Goal: Check status: Check status

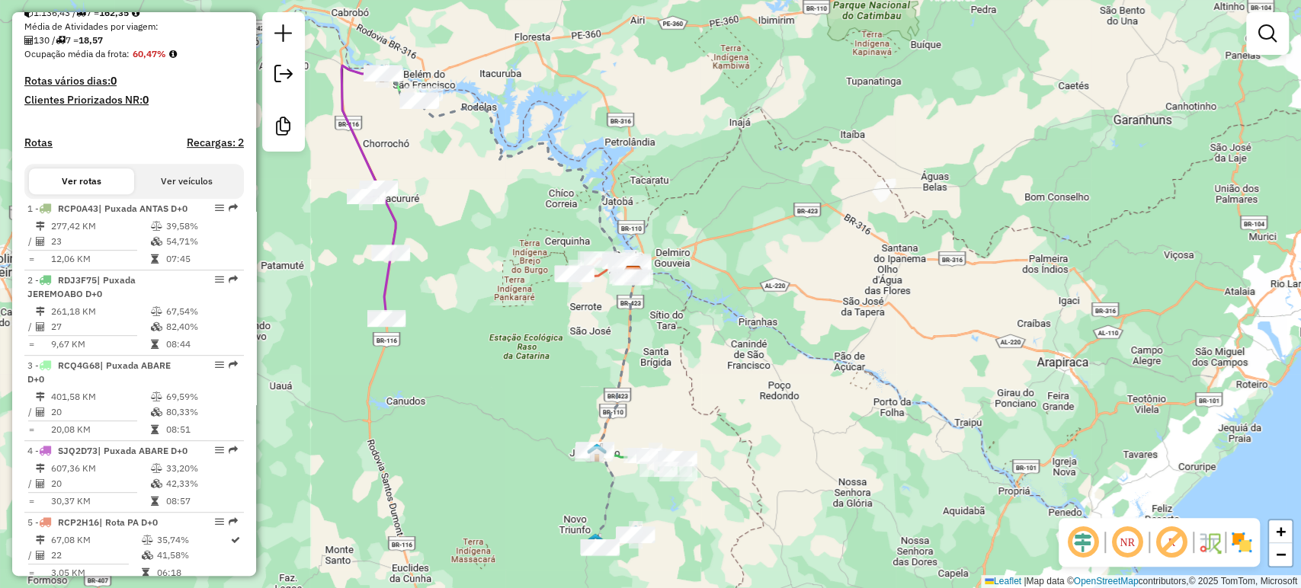
scroll to position [382, 0]
click at [216, 199] on div "Ver rotas Ver veículos" at bounding box center [134, 181] width 220 height 35
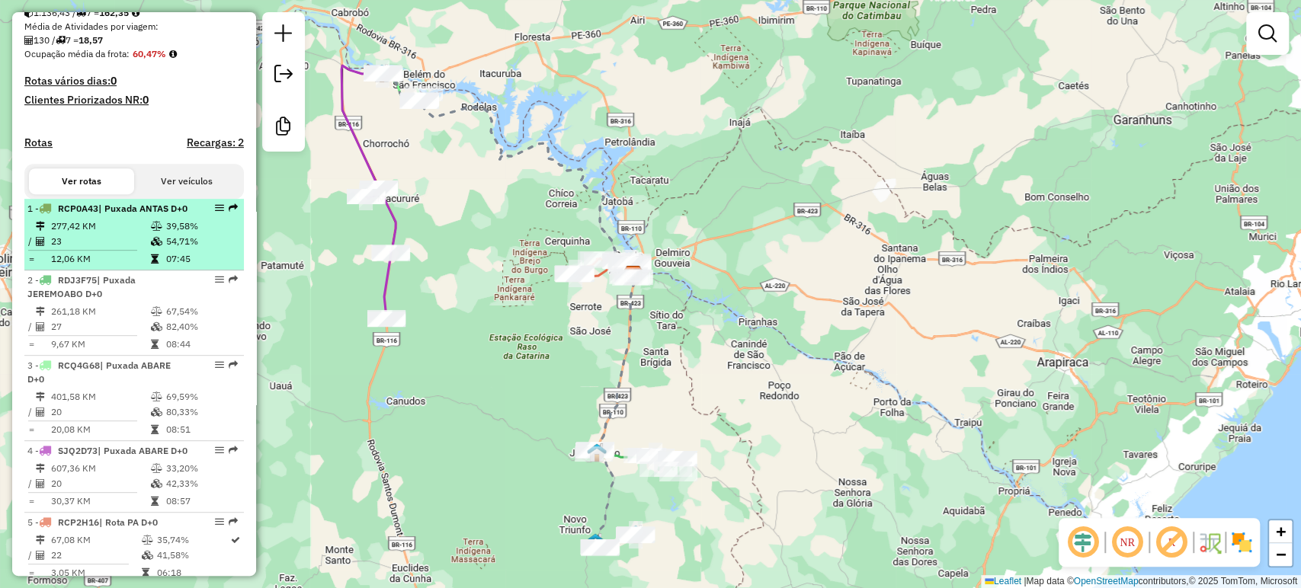
select select "**********"
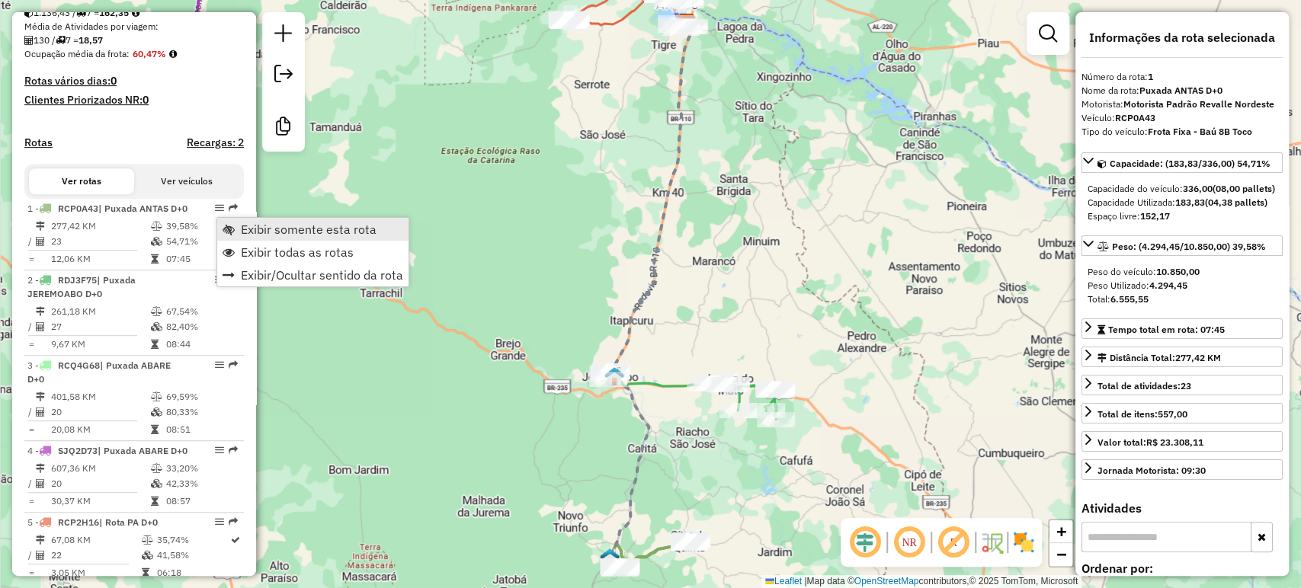
click at [238, 223] on link "Exibir somente esta rota" at bounding box center [312, 229] width 191 height 23
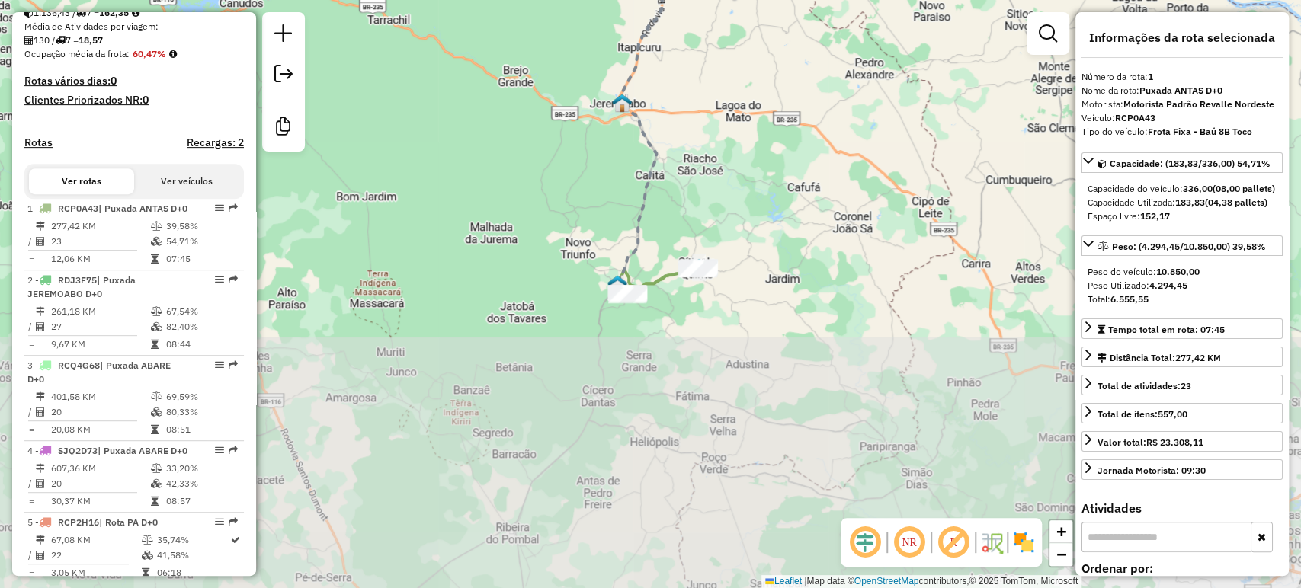
drag, startPoint x: 639, startPoint y: 492, endPoint x: 645, endPoint y: 218, distance: 273.7
click at [645, 218] on icon at bounding box center [658, 14] width 82 height 539
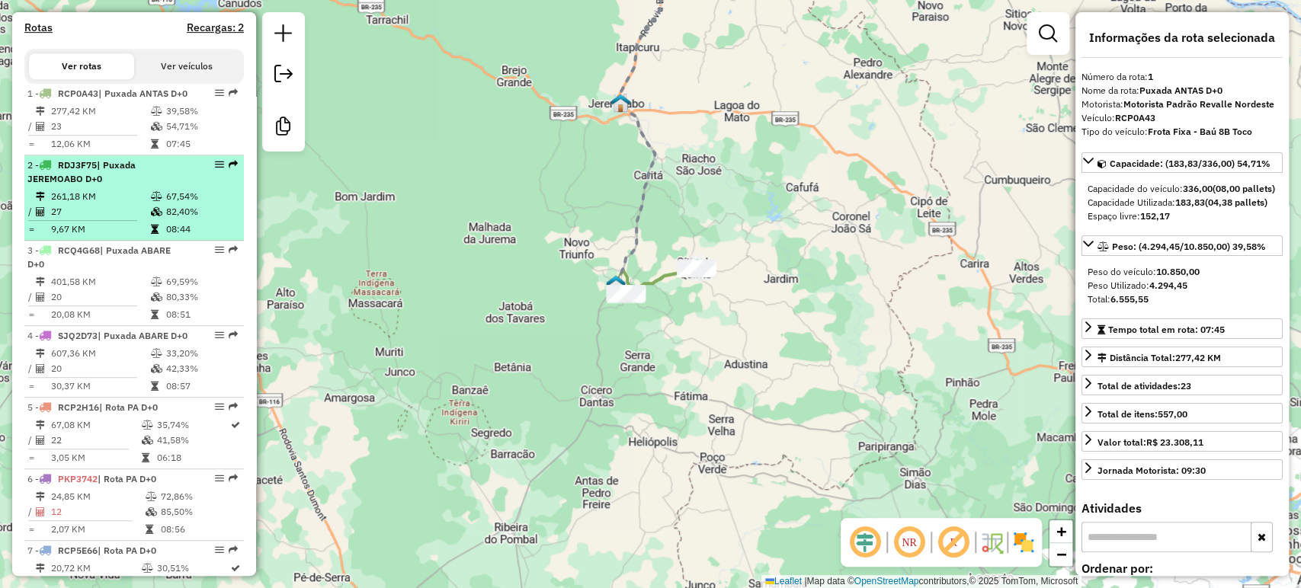
scroll to position [498, 0]
click at [213, 181] on li "2 - RDJ3F75 | Puxada JEREMOABO D+0 261,18 KM 67,54% / 27 82,40% = 9,67 KM 08:44" at bounding box center [134, 197] width 220 height 85
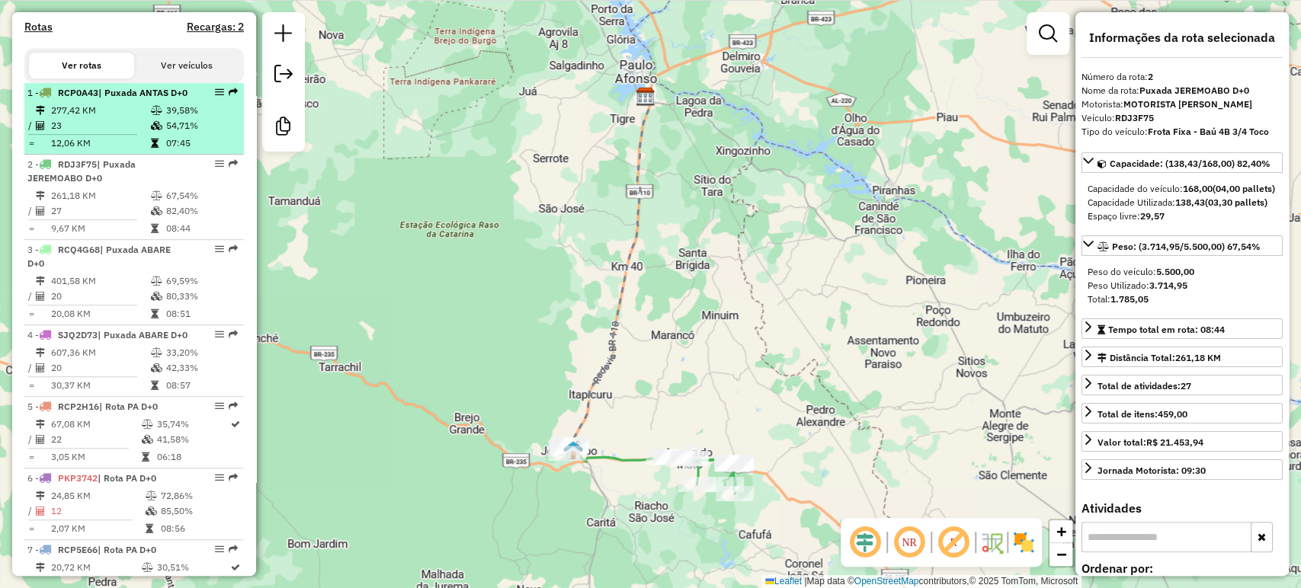
click at [189, 133] on td "54,71%" at bounding box center [201, 125] width 72 height 15
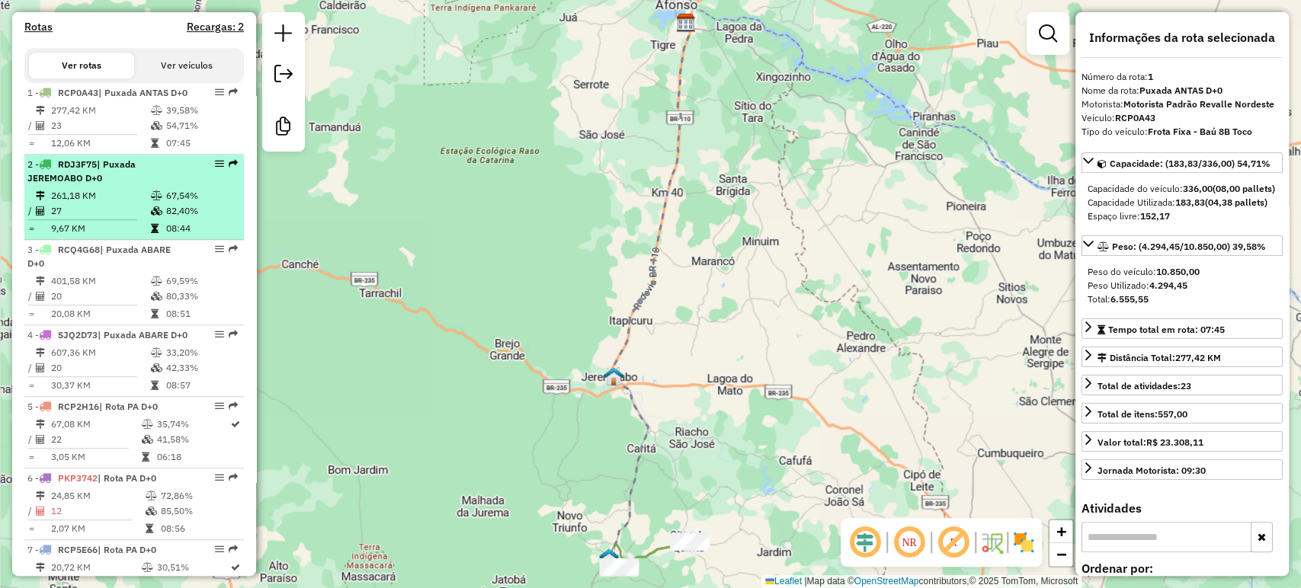
click at [197, 219] on td "82,40%" at bounding box center [201, 211] width 72 height 15
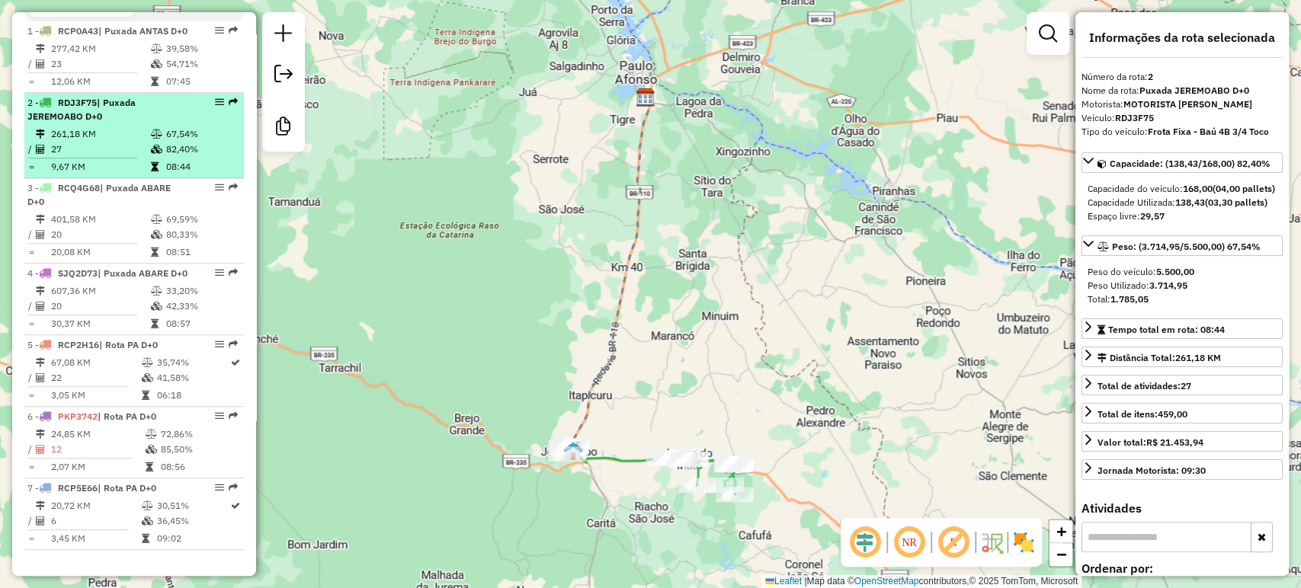
scroll to position [598, 0]
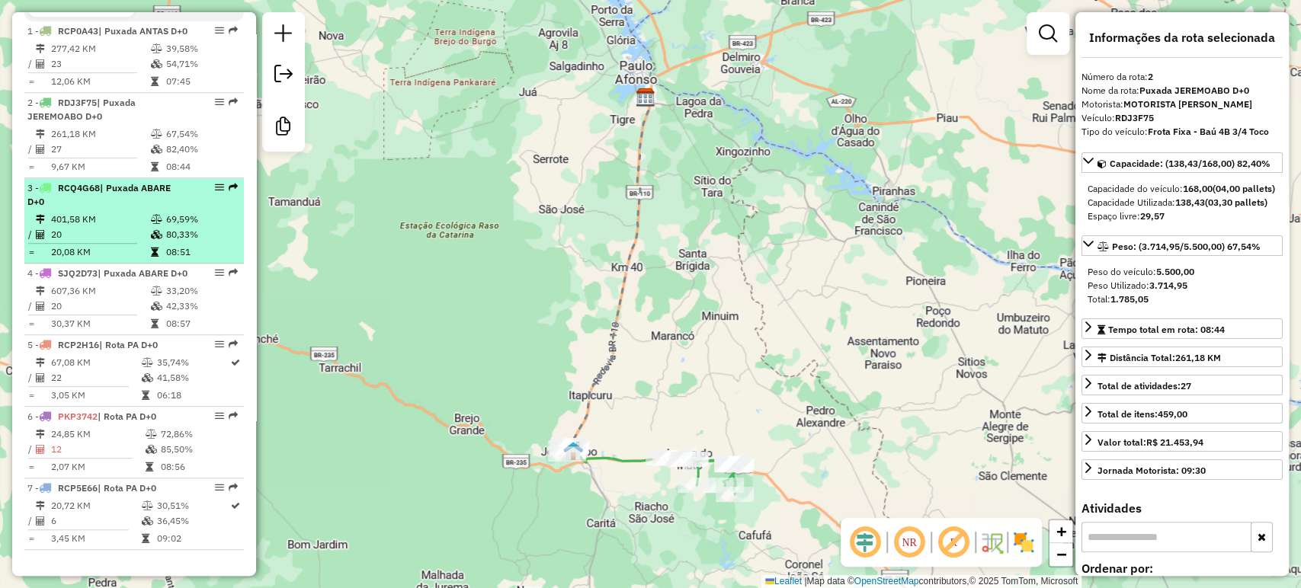
click at [190, 212] on td "69,59%" at bounding box center [201, 219] width 72 height 15
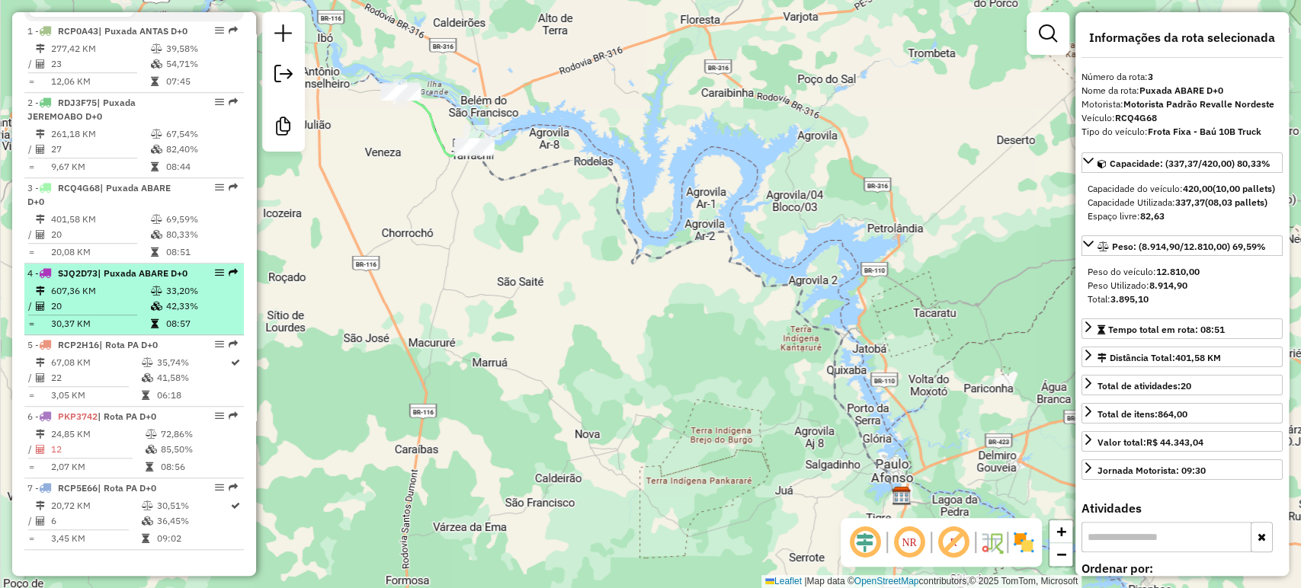
click at [169, 304] on td "42,33%" at bounding box center [201, 306] width 72 height 15
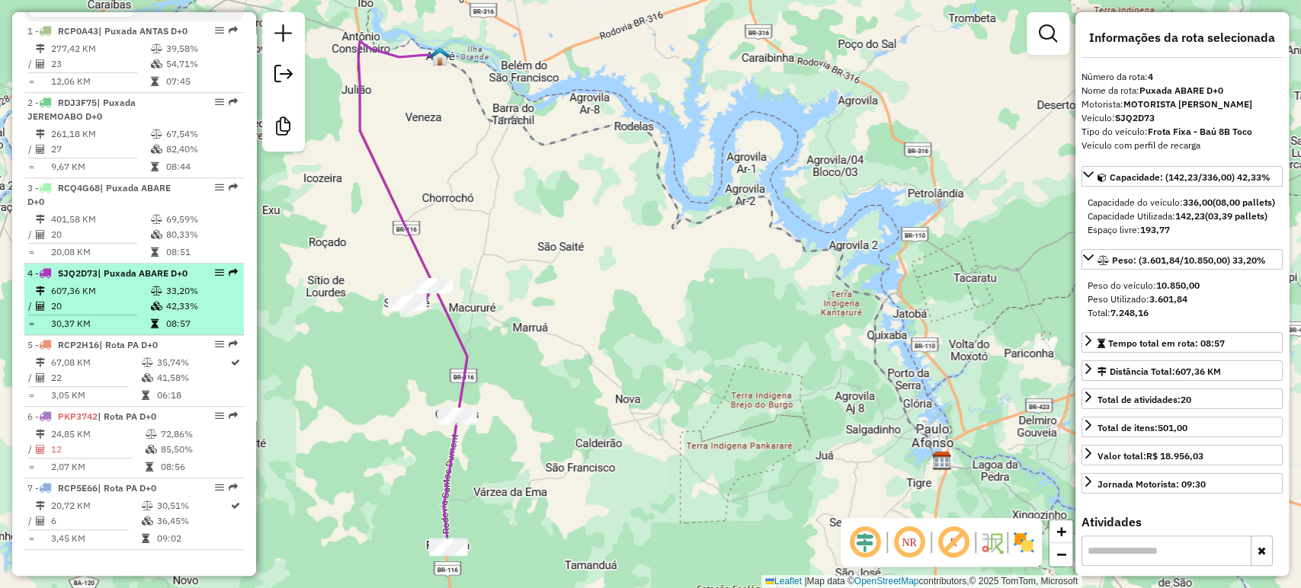
click at [186, 297] on td "33,20%" at bounding box center [201, 291] width 72 height 15
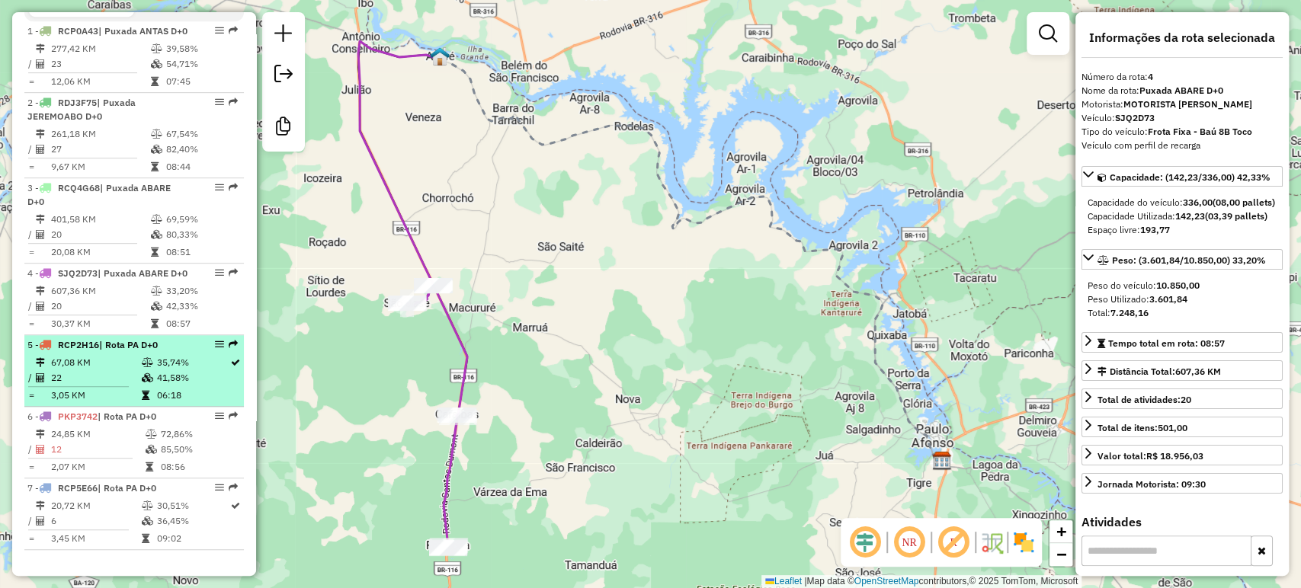
click at [157, 348] on span "| Rota PA D+0" at bounding box center [128, 344] width 59 height 11
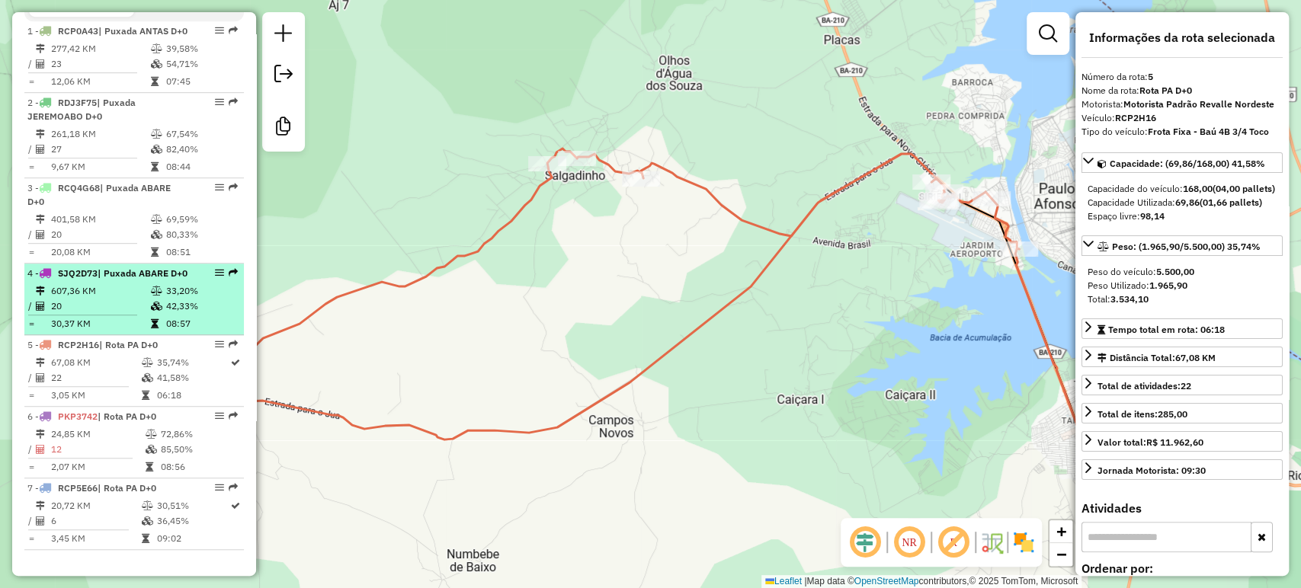
click at [152, 281] on li "4 - SJQ2D73 | Puxada ABARE D+0 607,36 KM 33,20% / 20 42,33% = 30,37 KM 08:57" at bounding box center [134, 300] width 220 height 72
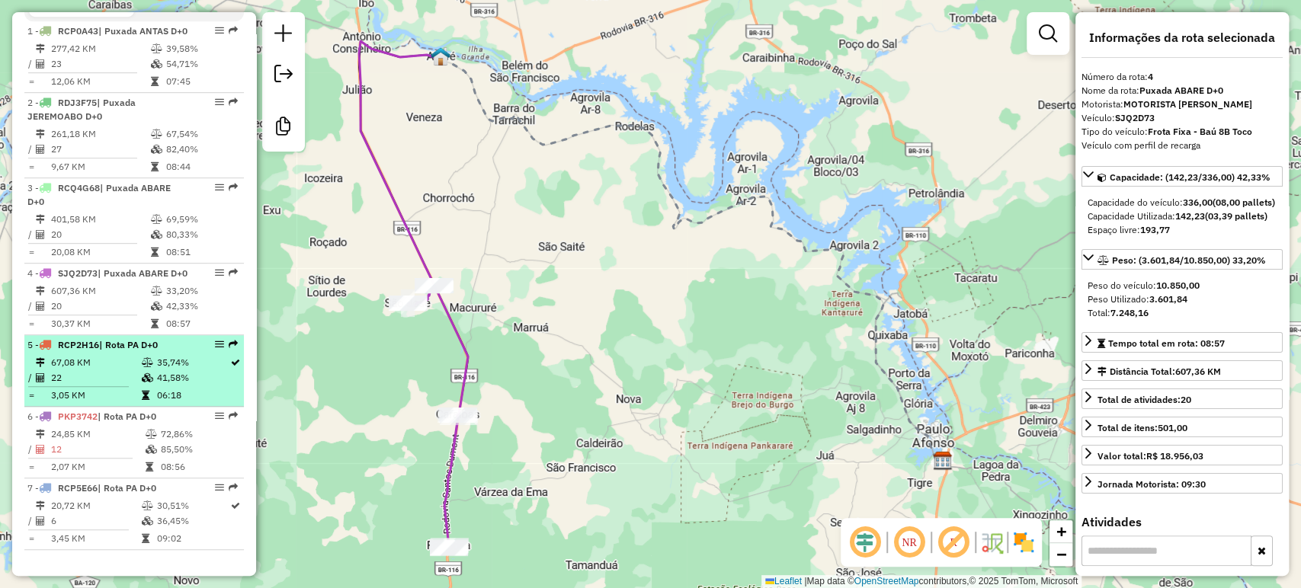
click at [140, 356] on td at bounding box center [147, 362] width 15 height 15
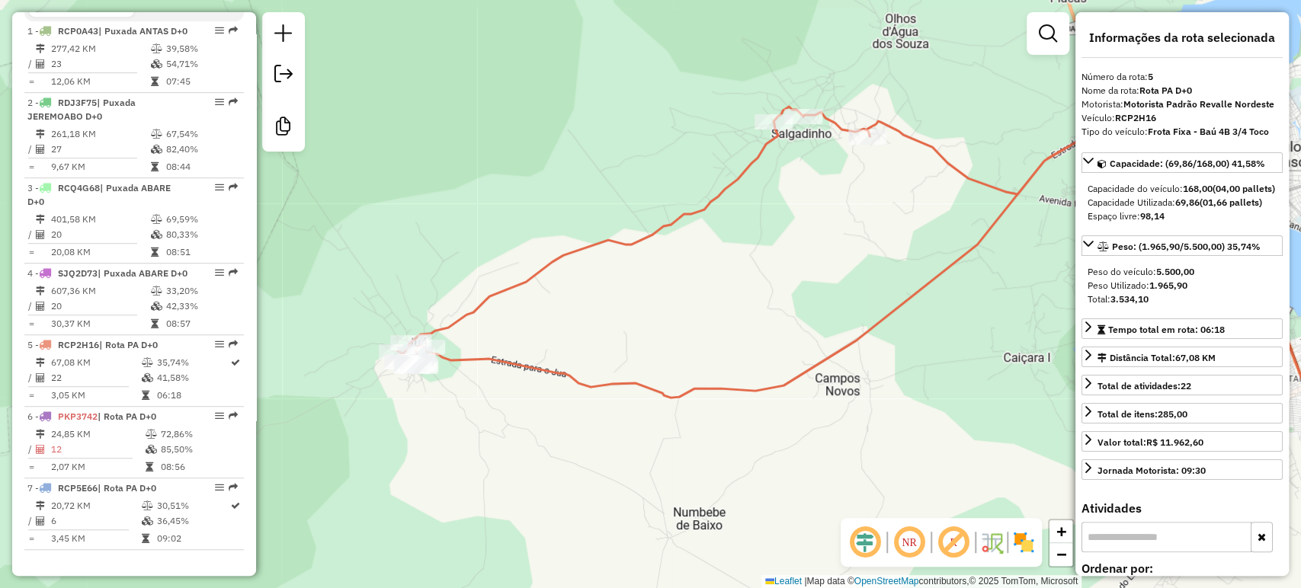
drag, startPoint x: 364, startPoint y: 312, endPoint x: 590, endPoint y: 271, distance: 230.2
click at [590, 271] on div "Janela de atendimento Grade de atendimento Capacidade Transportadoras Veículos …" at bounding box center [650, 294] width 1301 height 588
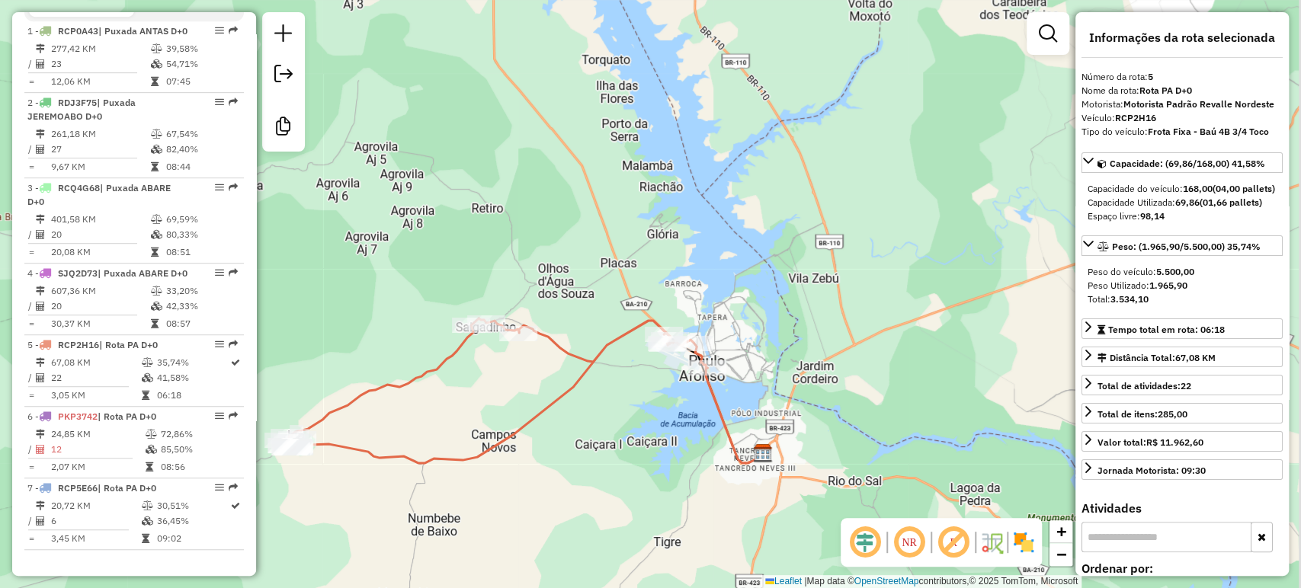
drag, startPoint x: 598, startPoint y: 303, endPoint x: 462, endPoint y: 390, distance: 161.1
click at [462, 390] on div "Janela de atendimento Grade de atendimento Capacidade Transportadoras Veículos …" at bounding box center [650, 294] width 1301 height 588
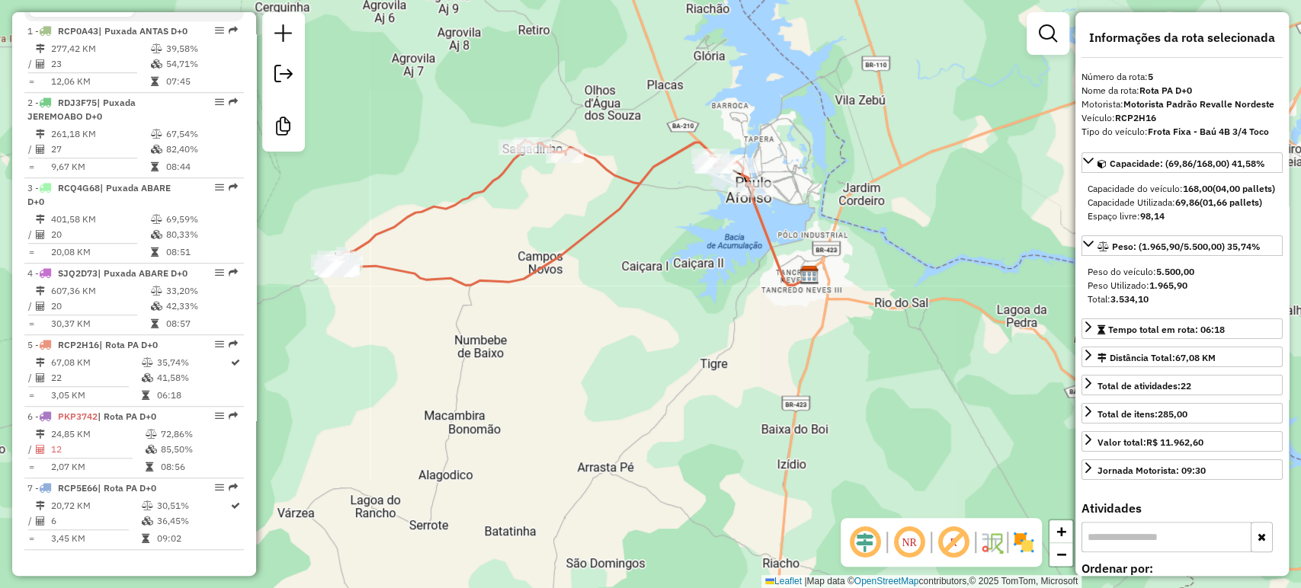
drag, startPoint x: 410, startPoint y: 410, endPoint x: 460, endPoint y: 233, distance: 183.6
click at [460, 233] on div "Janela de atendimento Grade de atendimento Capacidade Transportadoras Veículos …" at bounding box center [650, 294] width 1301 height 588
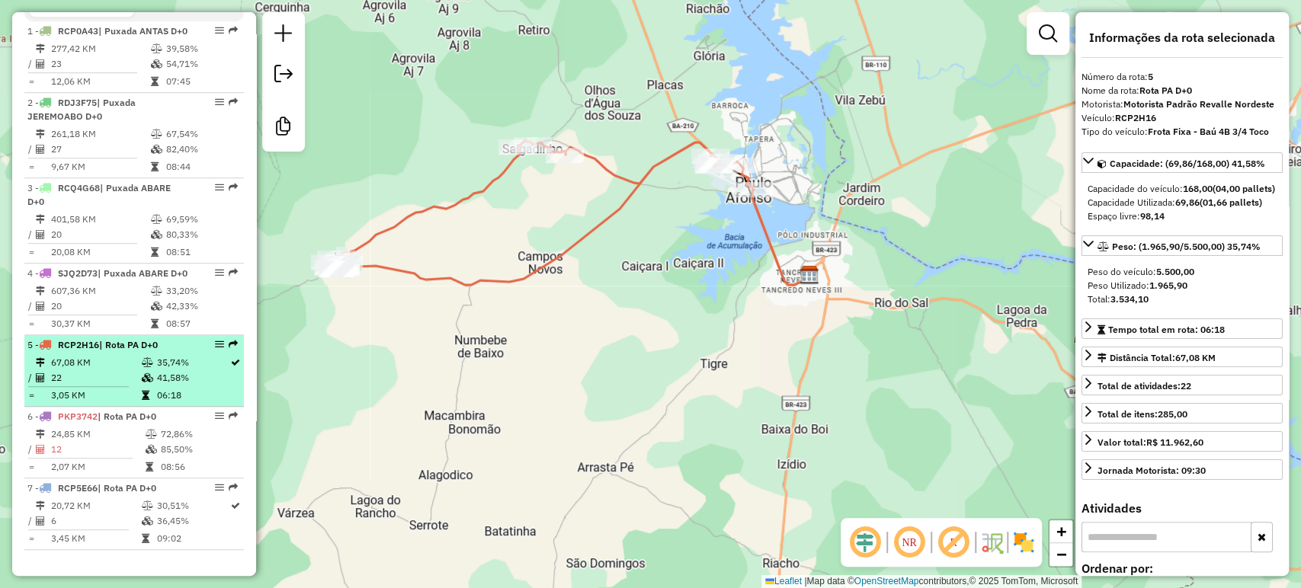
click at [117, 374] on td "22" at bounding box center [95, 377] width 90 height 15
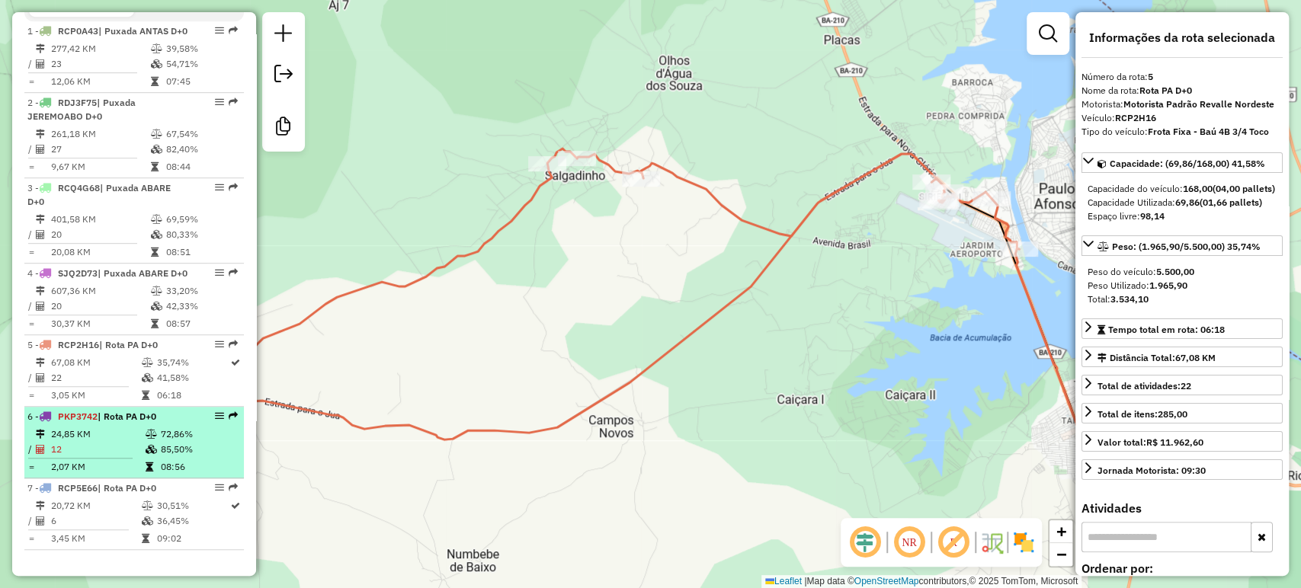
click at [125, 439] on td "24,85 KM" at bounding box center [97, 434] width 95 height 15
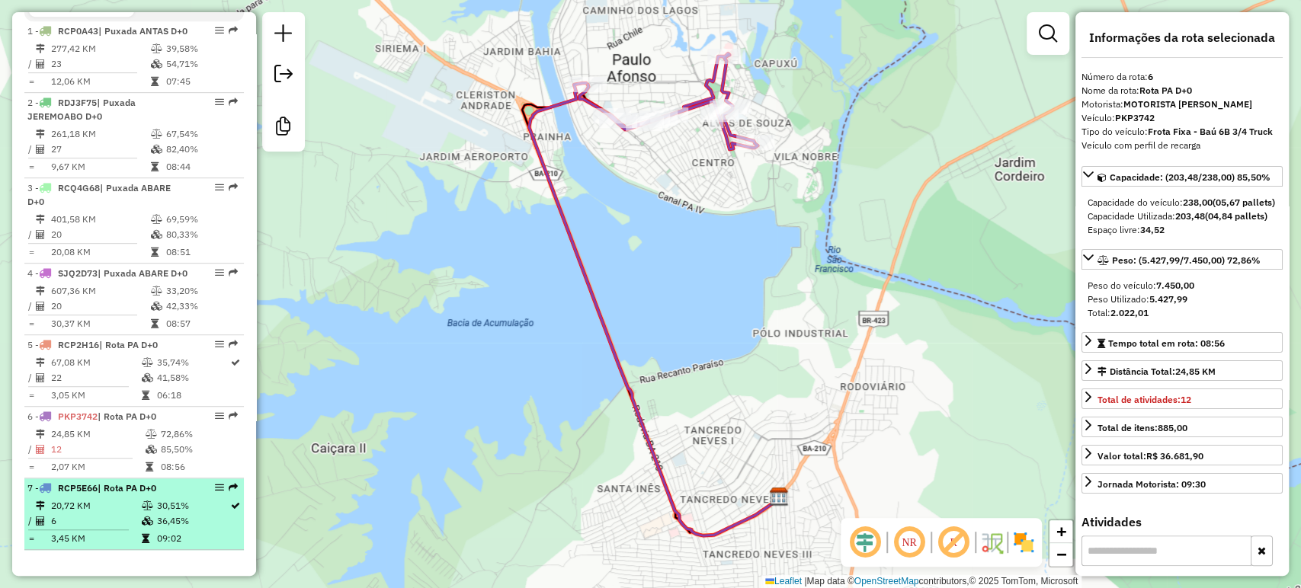
click at [114, 504] on td "20,72 KM" at bounding box center [95, 505] width 90 height 15
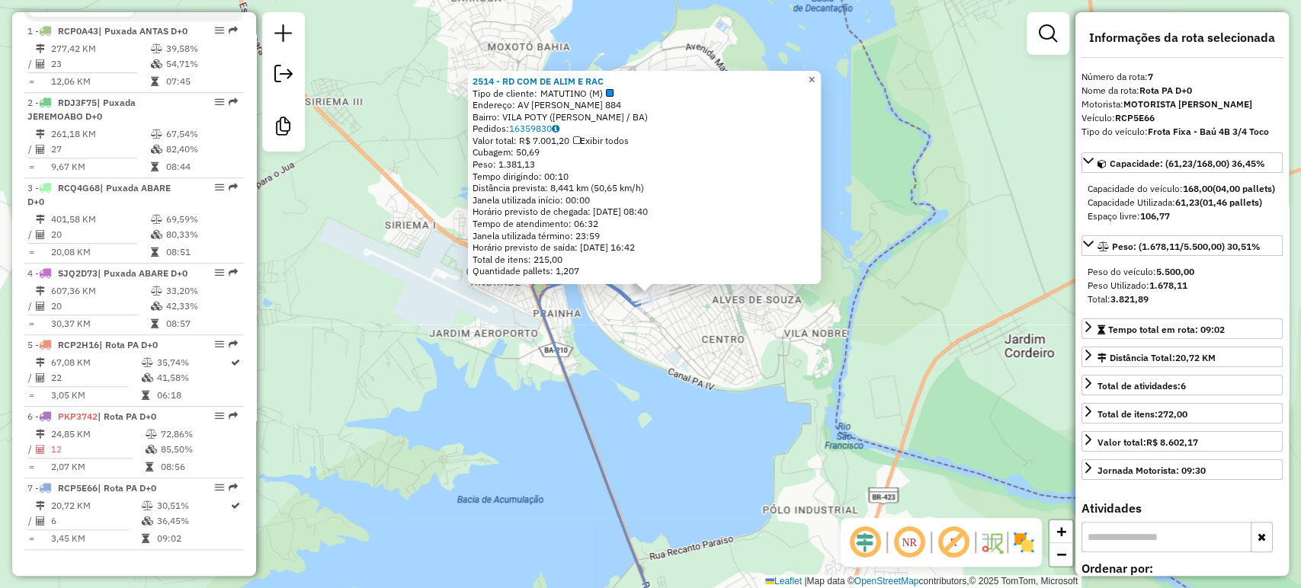
click at [815, 75] on link "×" at bounding box center [812, 80] width 18 height 18
